Goal: Task Accomplishment & Management: Use online tool/utility

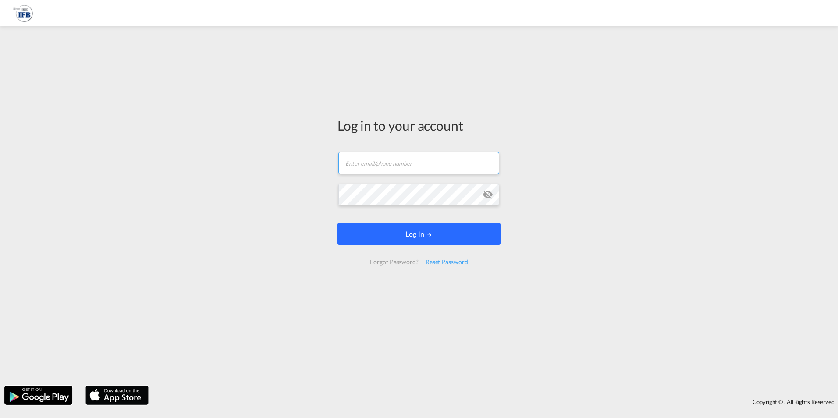
type input "[PERSON_NAME][EMAIL_ADDRESS][PERSON_NAME][DOMAIN_NAME]"
click at [396, 231] on button "Log In" at bounding box center [418, 234] width 163 height 22
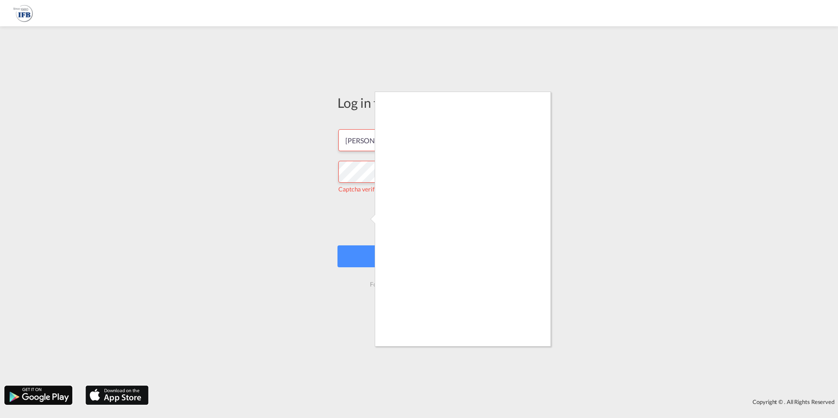
click at [368, 218] on div at bounding box center [419, 209] width 838 height 418
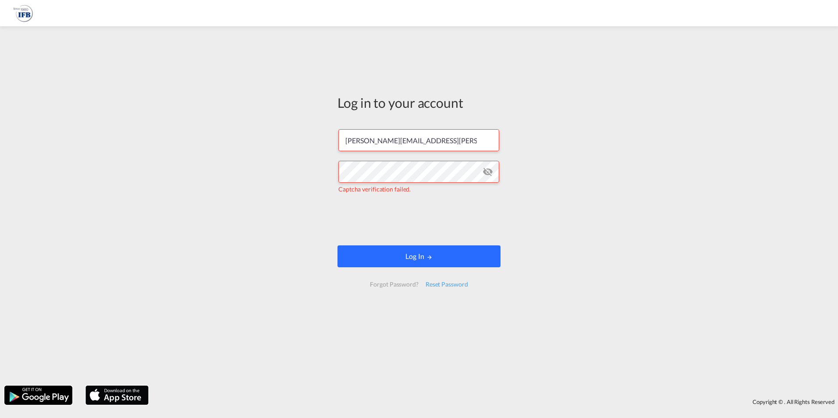
click at [465, 254] on button "Log In" at bounding box center [418, 256] width 163 height 22
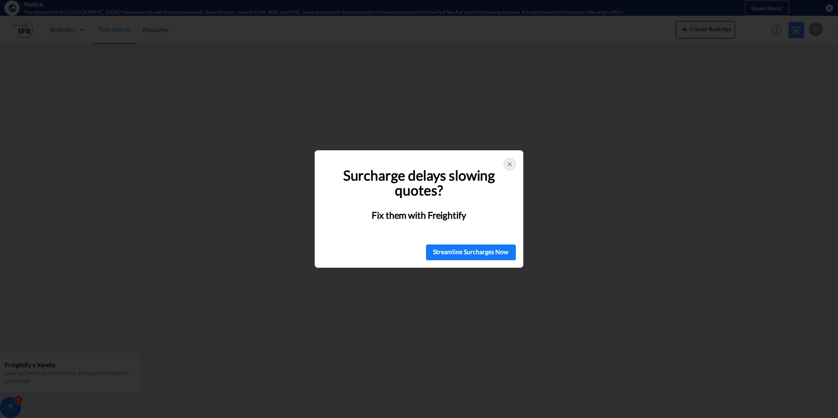
click at [513, 164] on div at bounding box center [509, 164] width 12 height 12
